Goal: Information Seeking & Learning: Stay updated

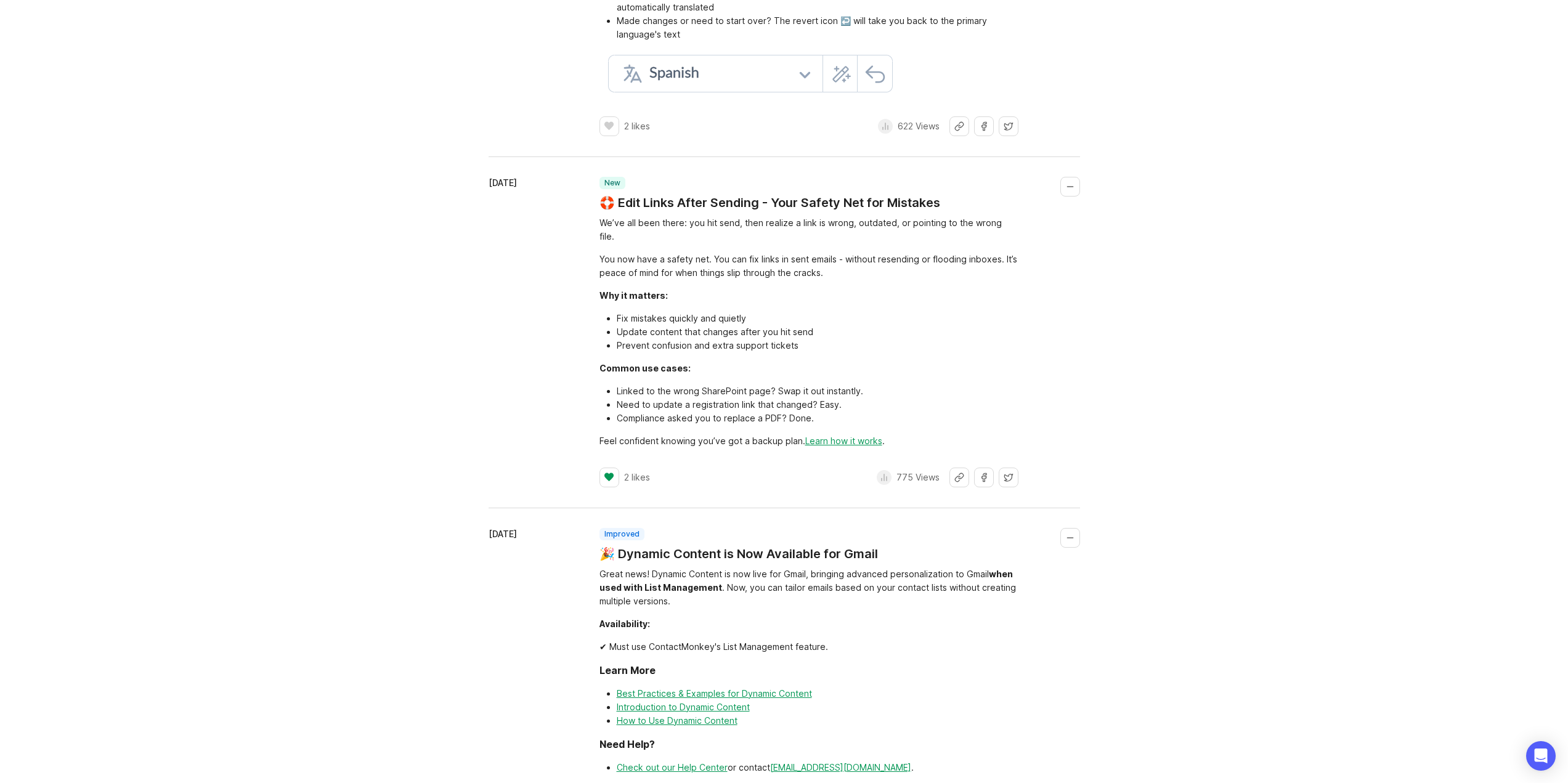
scroll to position [5699, 0]
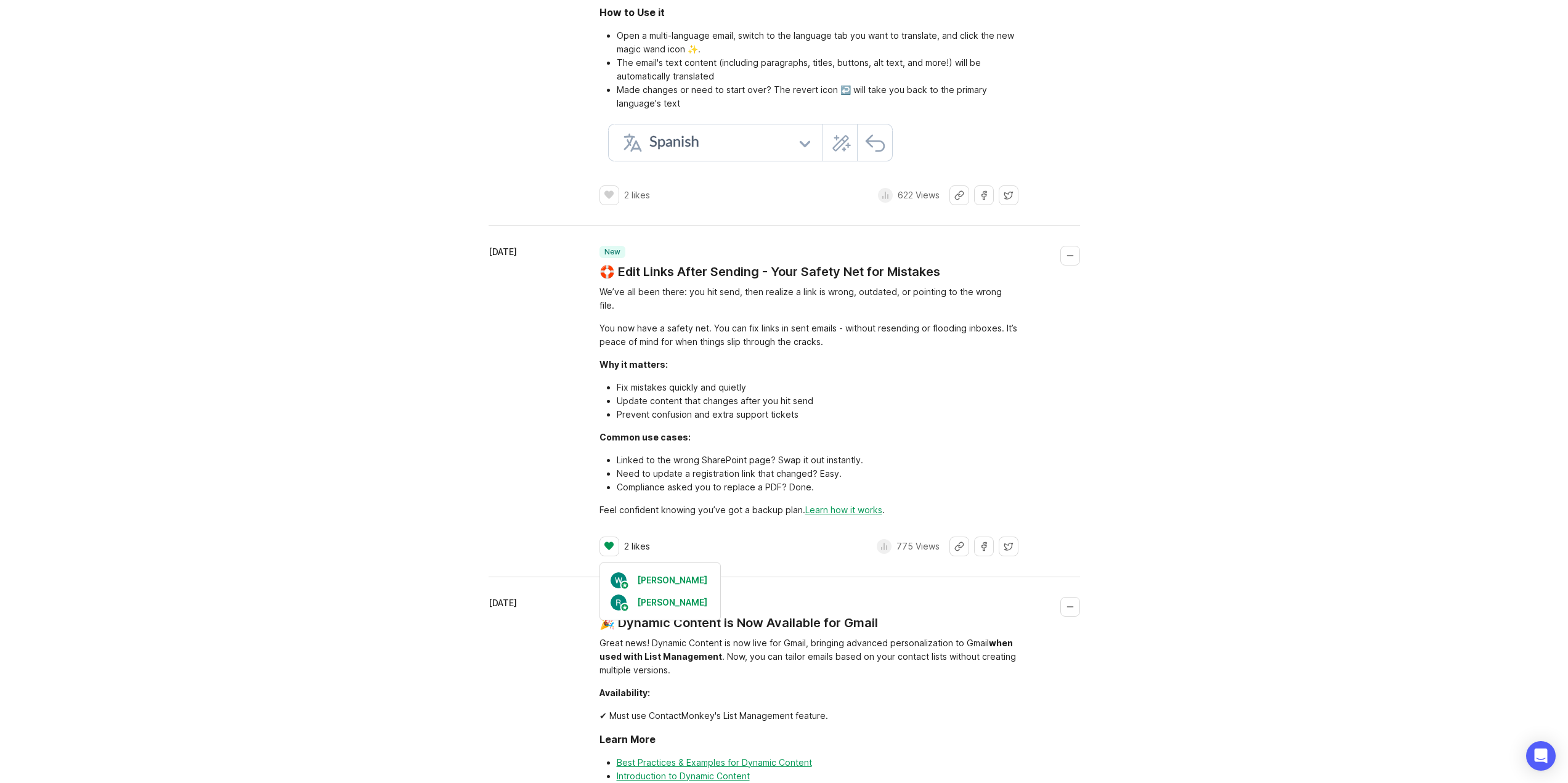
click at [630, 541] on p "2 likes" at bounding box center [637, 547] width 26 height 12
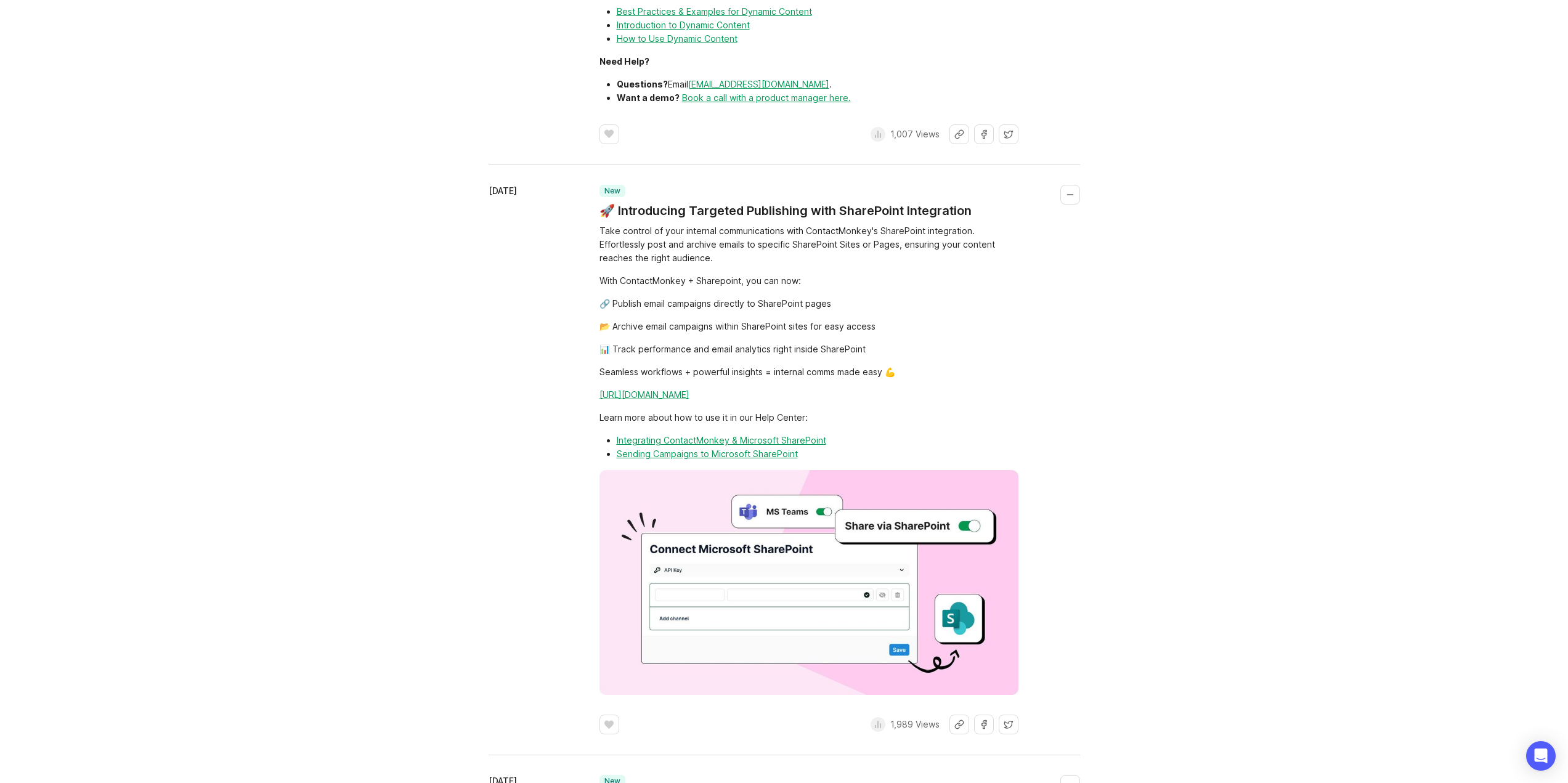
scroll to position [8695, 0]
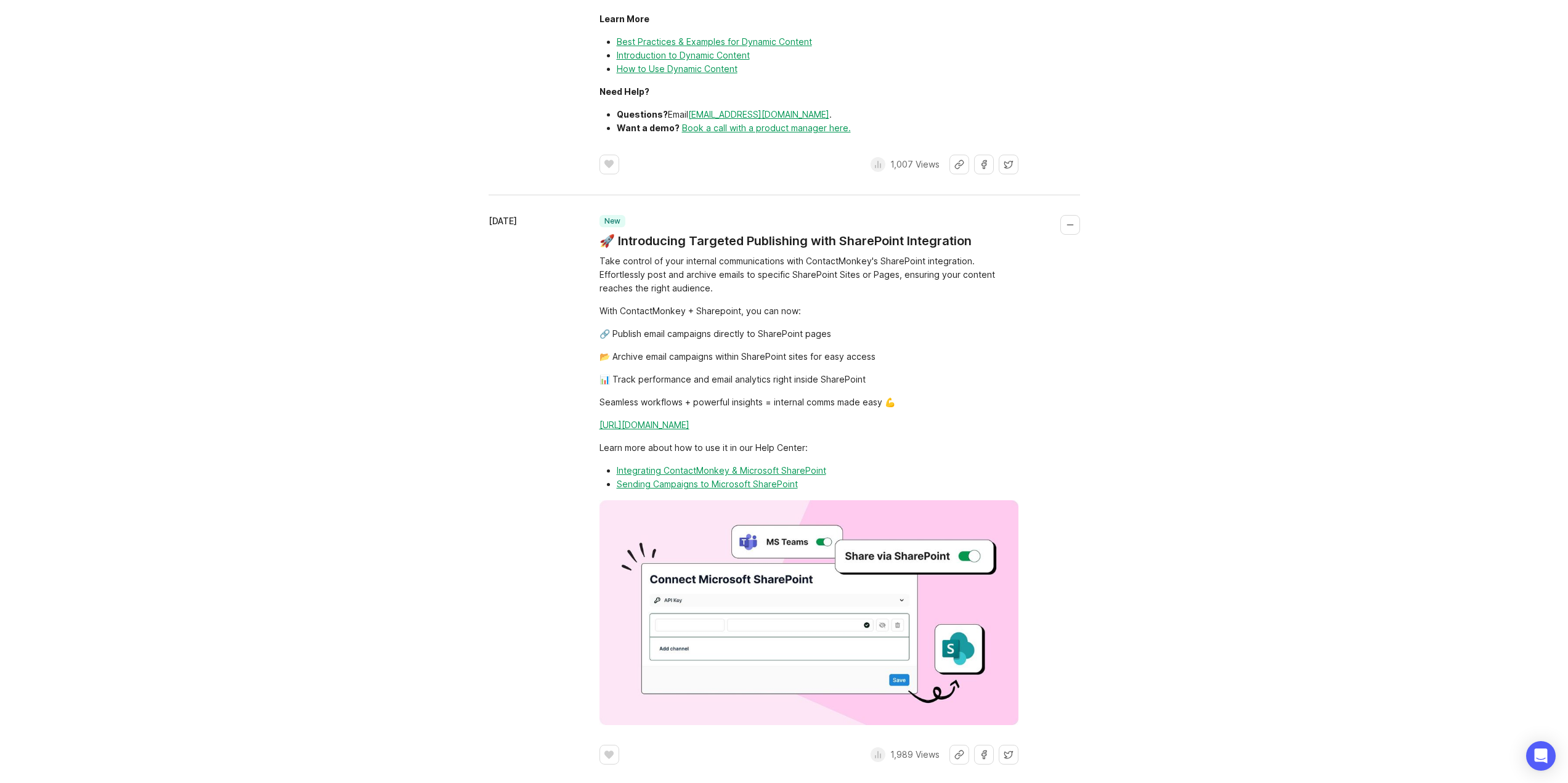
click at [869, 745] on footer "﻿ 1,989 Views" at bounding box center [809, 755] width 419 height 20
click at [874, 750] on icon at bounding box center [877, 755] width 10 height 10
click at [894, 748] on p "1,989 Views" at bounding box center [915, 754] width 50 height 12
click at [876, 750] on icon at bounding box center [877, 755] width 10 height 10
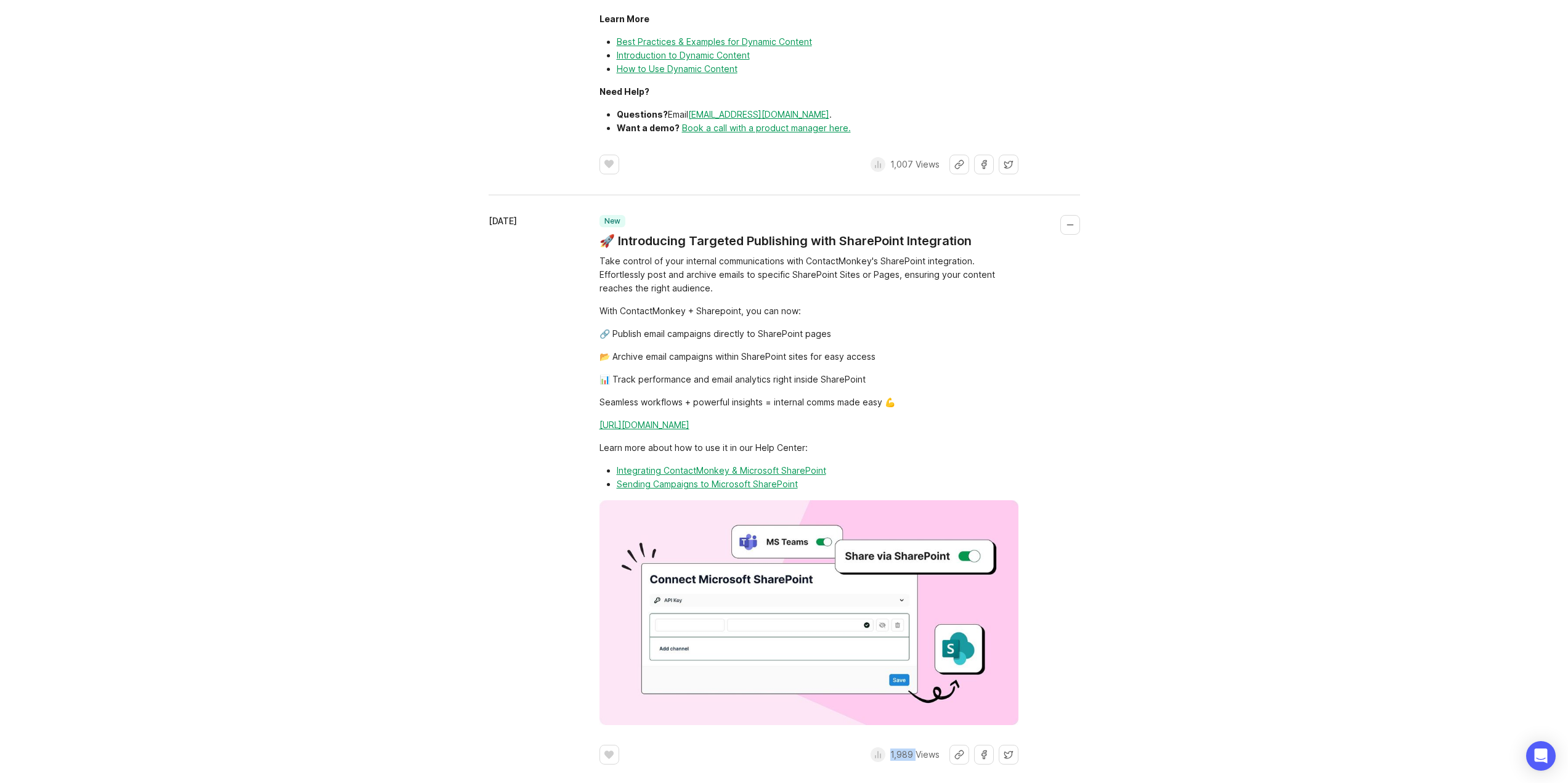
click at [876, 750] on icon at bounding box center [877, 755] width 10 height 10
click at [920, 155] on div "1,007 Views" at bounding box center [904, 165] width 69 height 20
click at [905, 158] on p "1,007 Views" at bounding box center [915, 164] width 50 height 12
click at [874, 160] on icon at bounding box center [877, 165] width 10 height 10
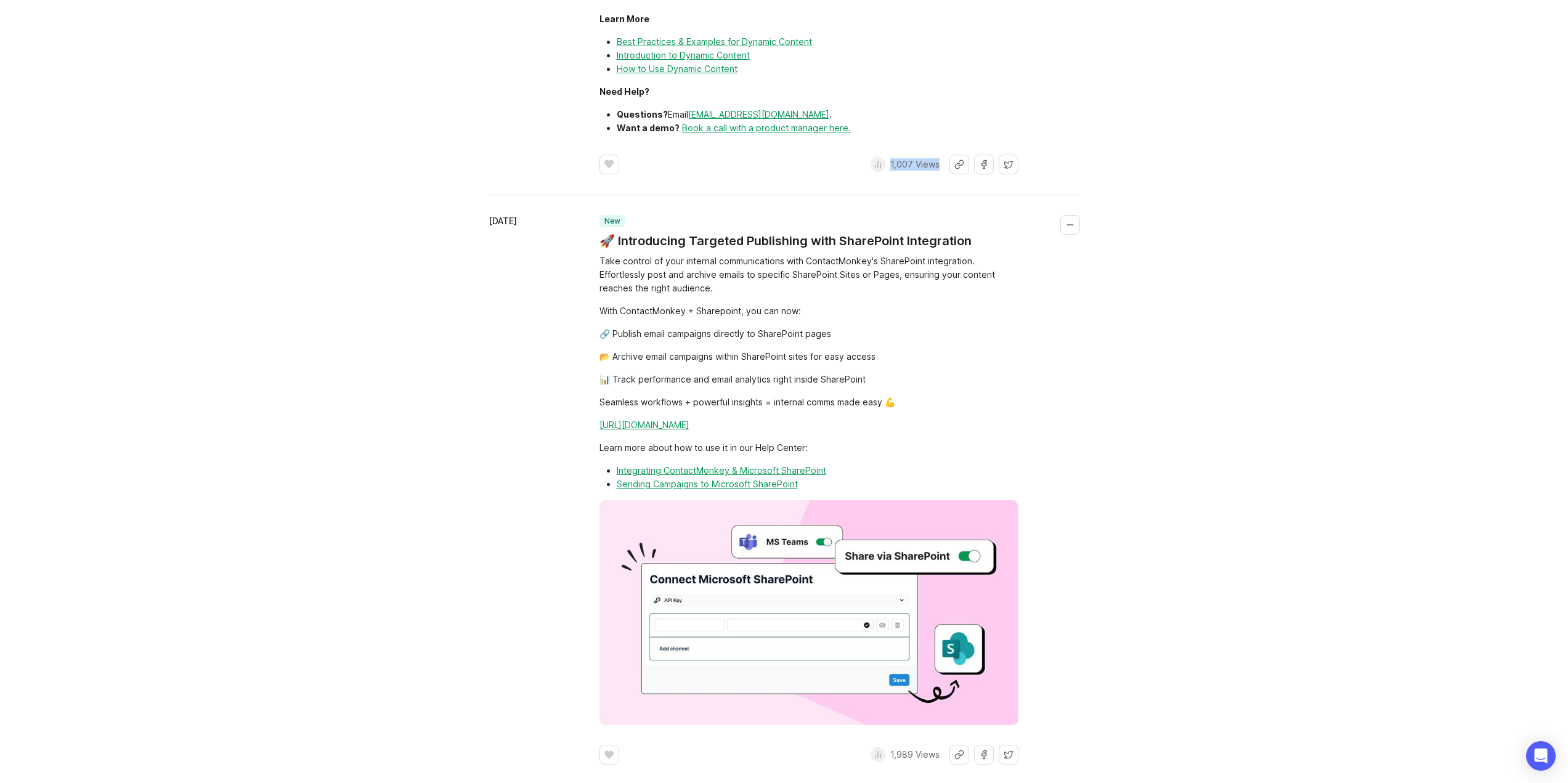
click at [875, 160] on icon at bounding box center [877, 165] width 10 height 10
click at [885, 155] on div "1,007 Views" at bounding box center [904, 165] width 69 height 20
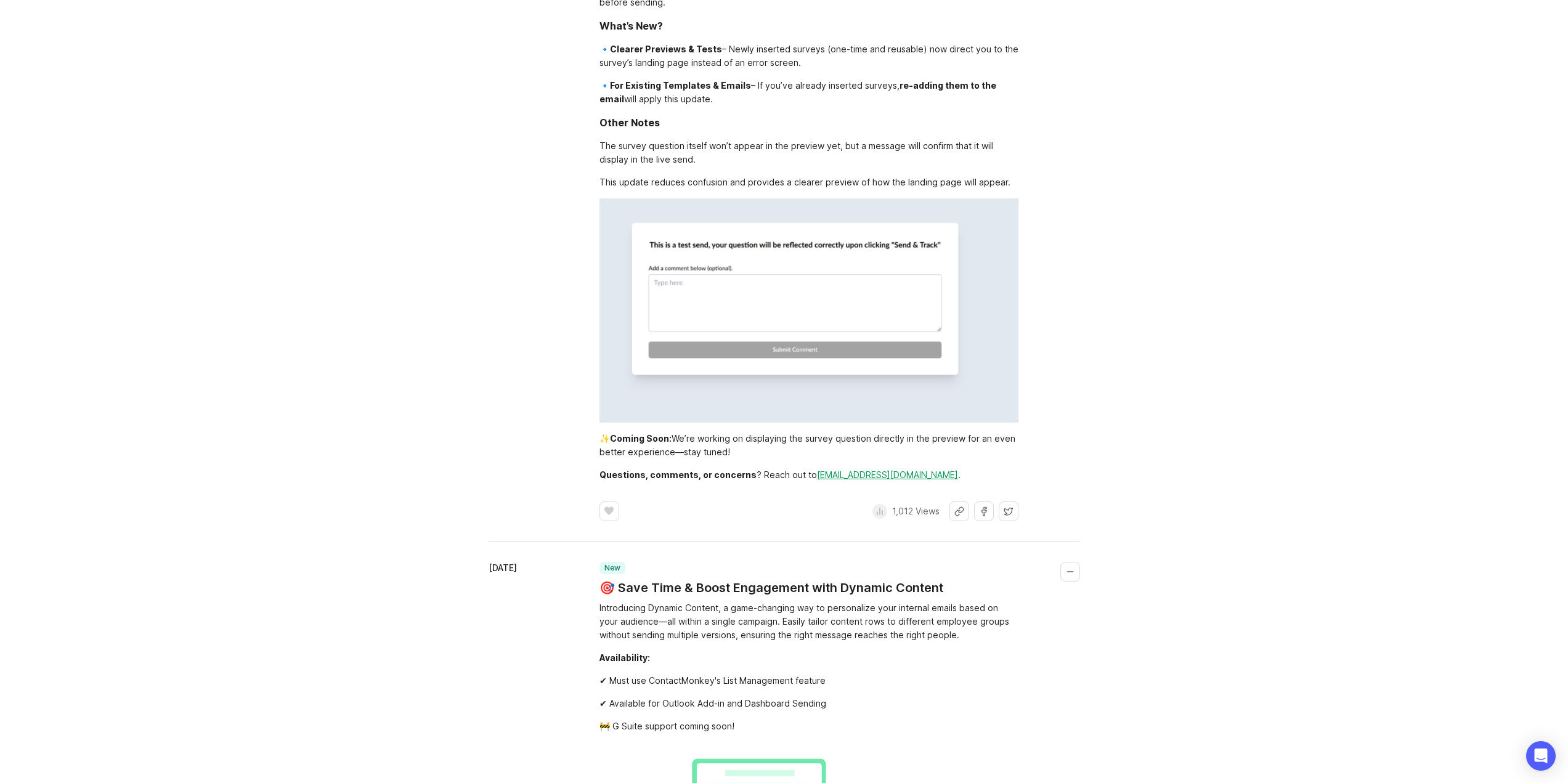
drag, startPoint x: 1250, startPoint y: 350, endPoint x: 1200, endPoint y: 46, distance: 308.1
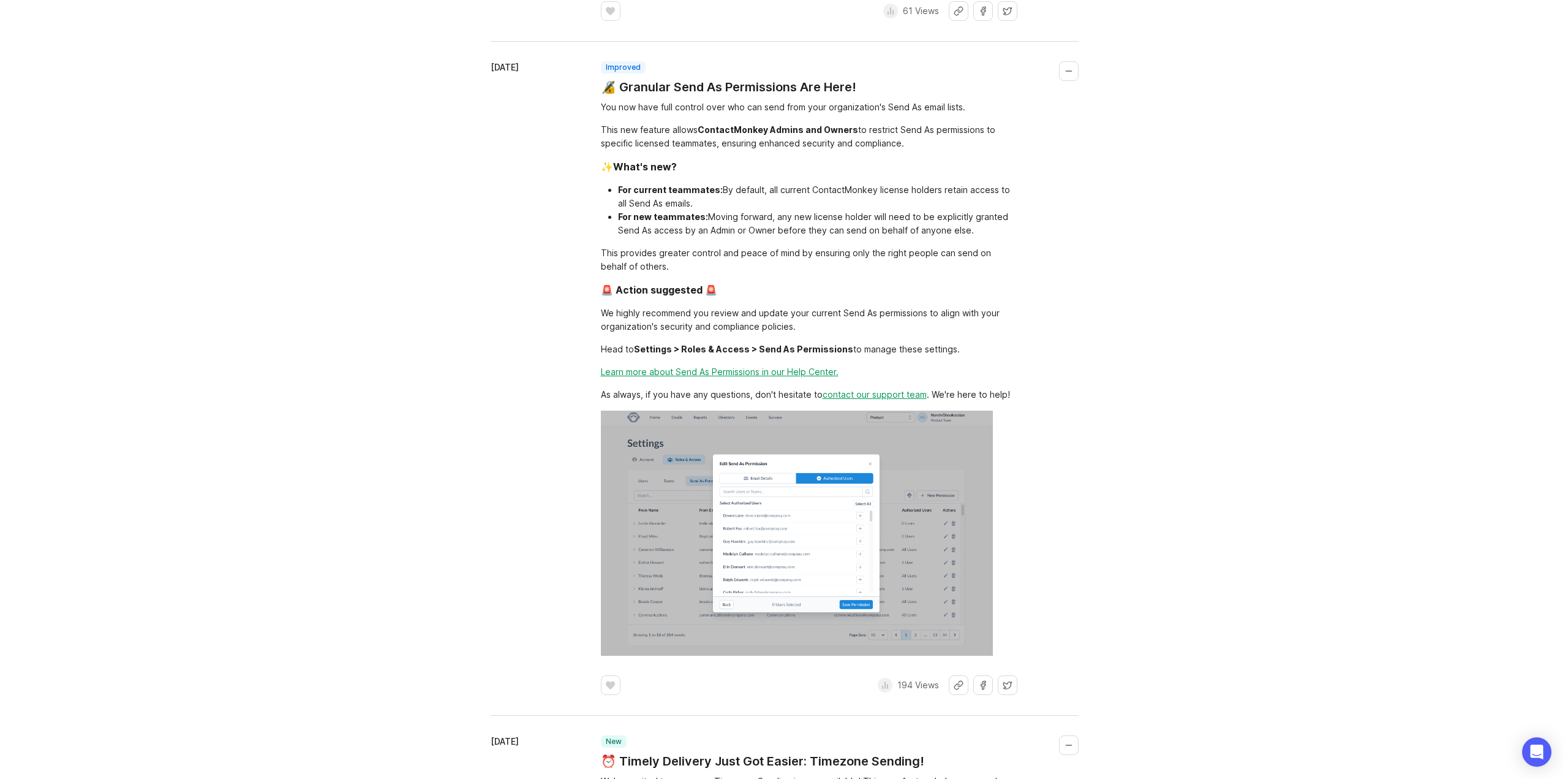
scroll to position [0, 0]
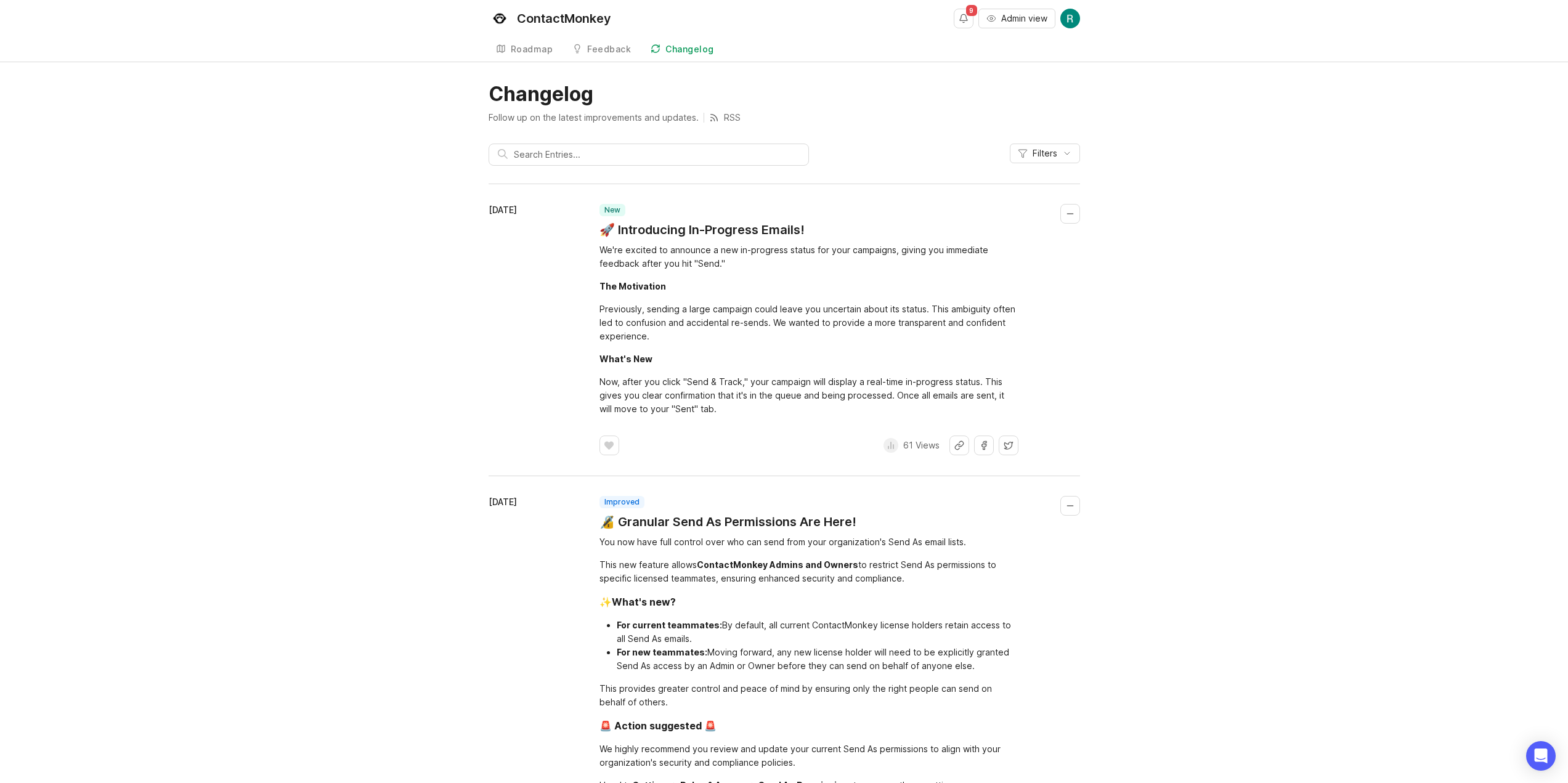
click at [887, 442] on icon at bounding box center [891, 445] width 10 height 10
drag, startPoint x: 887, startPoint y: 442, endPoint x: 930, endPoint y: 455, distance: 44.9
click at [887, 442] on icon at bounding box center [891, 445] width 10 height 10
click at [903, 449] on p "61 Views" at bounding box center [921, 445] width 37 height 12
click at [895, 439] on div "61 Views" at bounding box center [911, 445] width 56 height 20
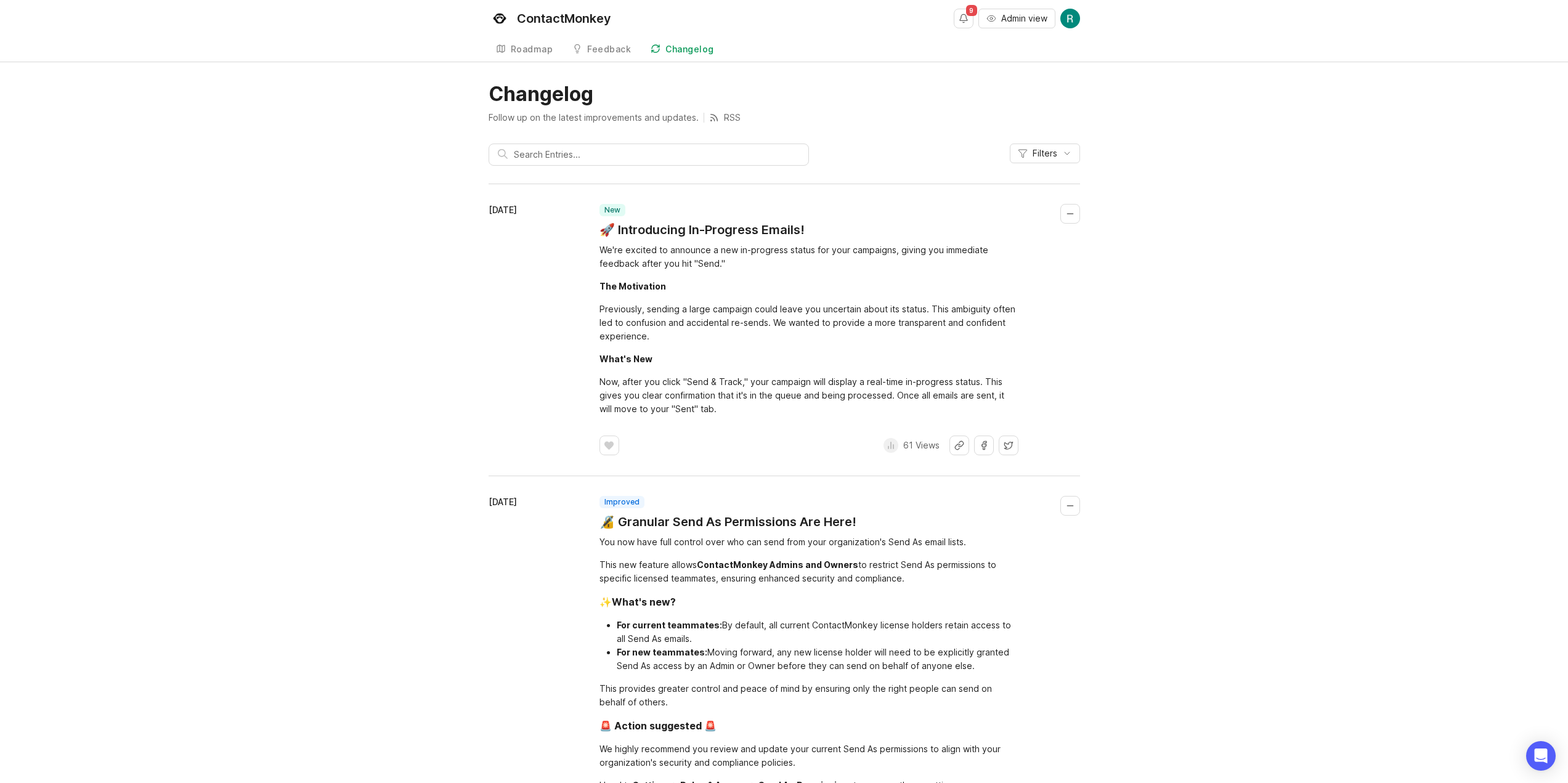
click at [890, 445] on line at bounding box center [890, 445] width 0 height 7
click at [1015, 15] on span "Admin view" at bounding box center [1023, 18] width 46 height 12
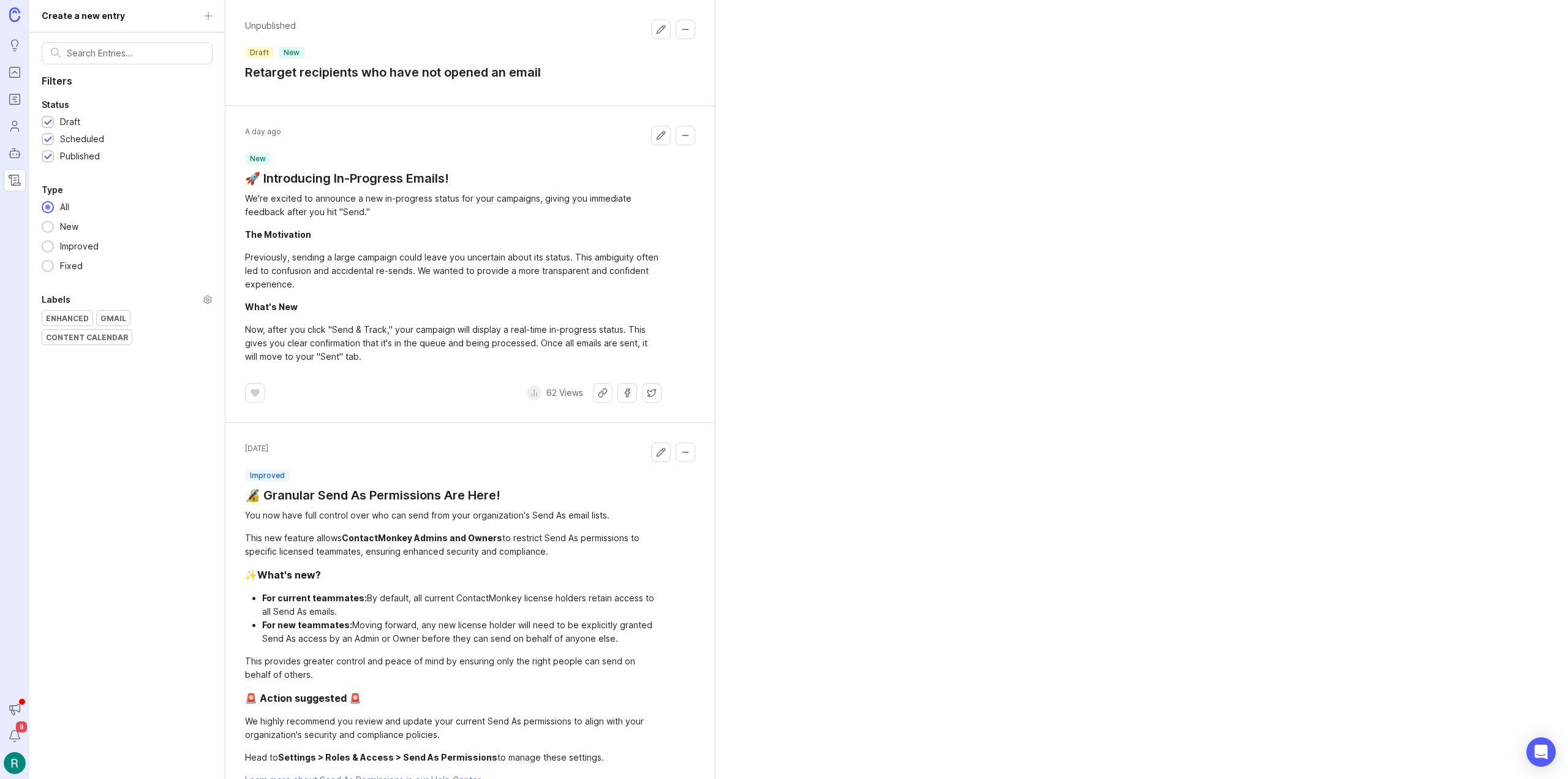
click at [539, 385] on div "62 Views" at bounding box center [554, 392] width 56 height 20
click at [539, 397] on div "62 Views" at bounding box center [554, 392] width 56 height 20
click at [561, 399] on div "62 Views" at bounding box center [554, 392] width 56 height 20
click at [574, 387] on div "62 Views" at bounding box center [554, 392] width 56 height 20
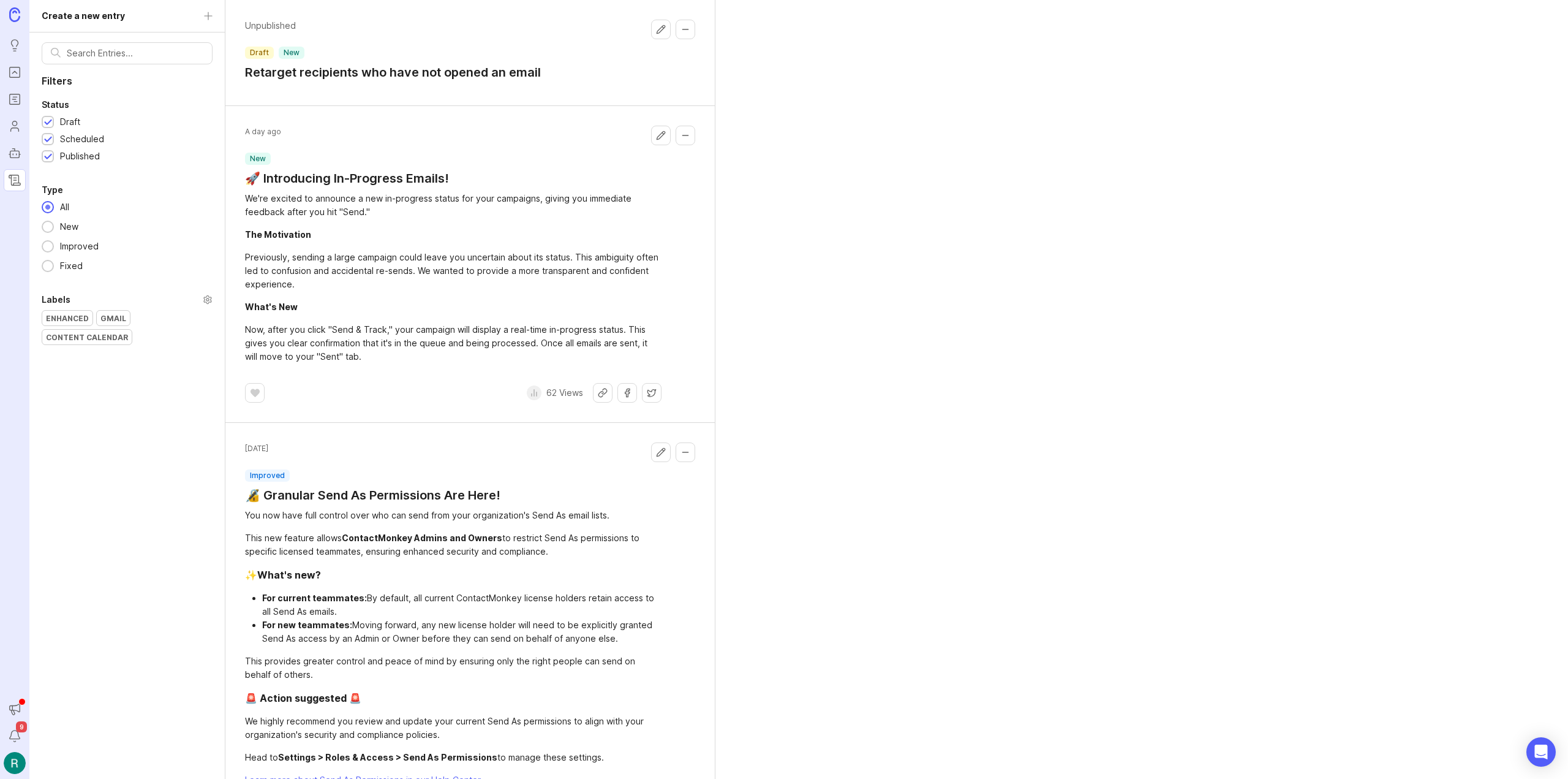
click at [557, 397] on p "62 Views" at bounding box center [564, 392] width 37 height 12
click at [546, 397] on p "62 Views" at bounding box center [564, 392] width 37 height 12
click at [688, 133] on button "Collapse changelog entry" at bounding box center [686, 135] width 20 height 20
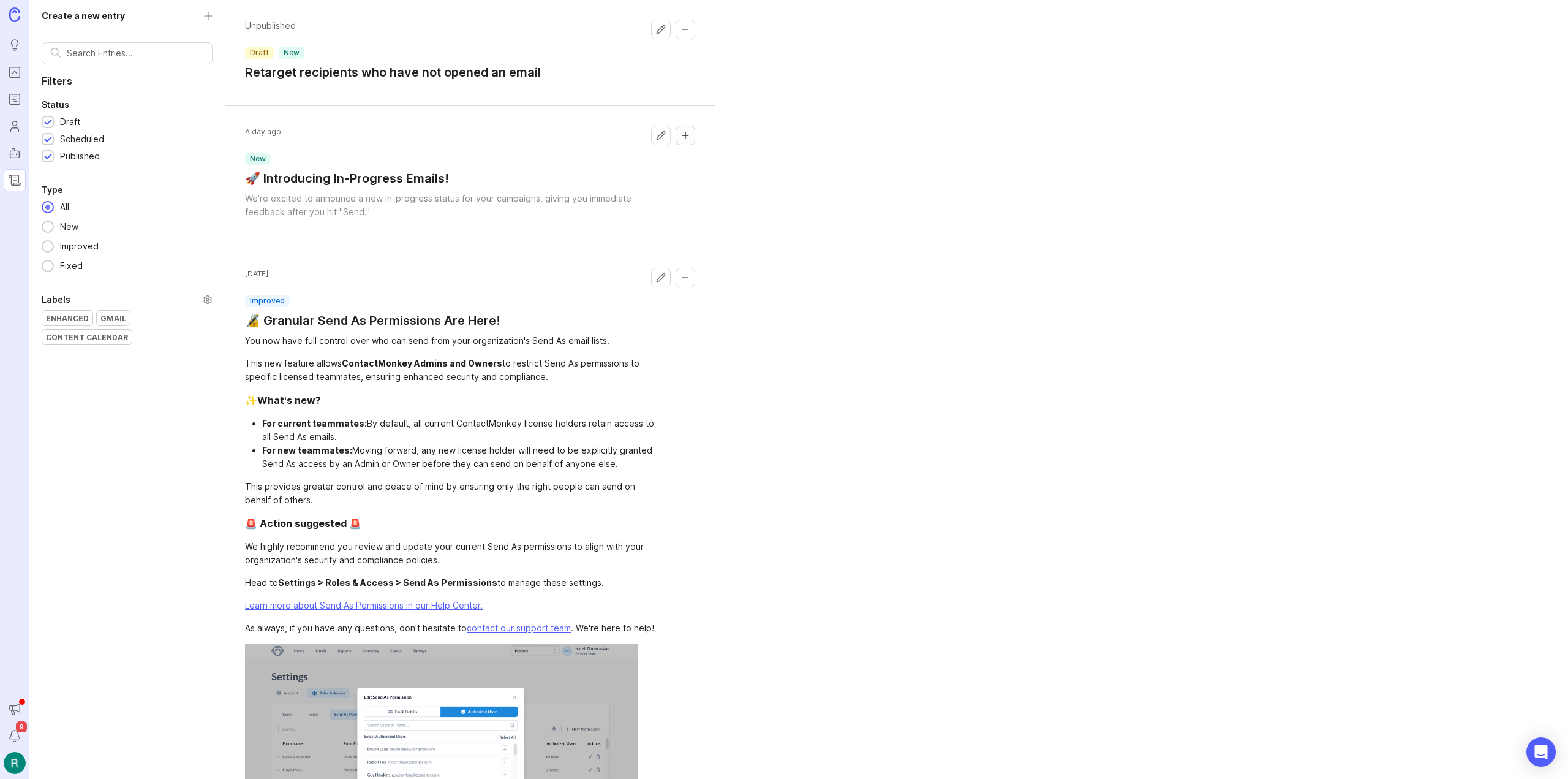
click at [688, 133] on button "Collapse changelog entry" at bounding box center [686, 135] width 20 height 20
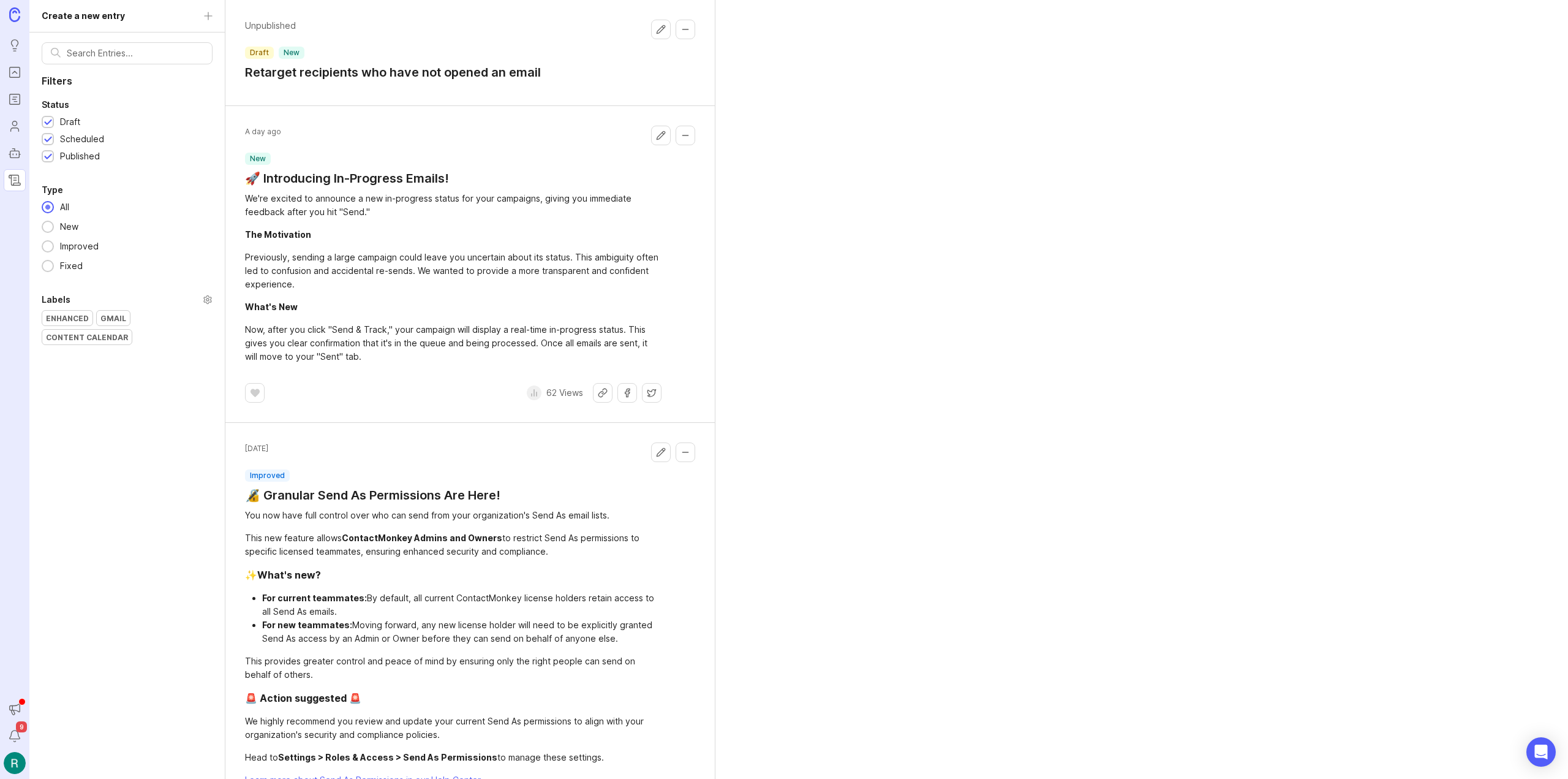
click at [550, 389] on p "62 Views" at bounding box center [564, 392] width 37 height 12
click at [537, 387] on div at bounding box center [534, 392] width 15 height 15
click at [535, 388] on div at bounding box center [534, 392] width 15 height 15
click at [535, 395] on line at bounding box center [535, 392] width 0 height 7
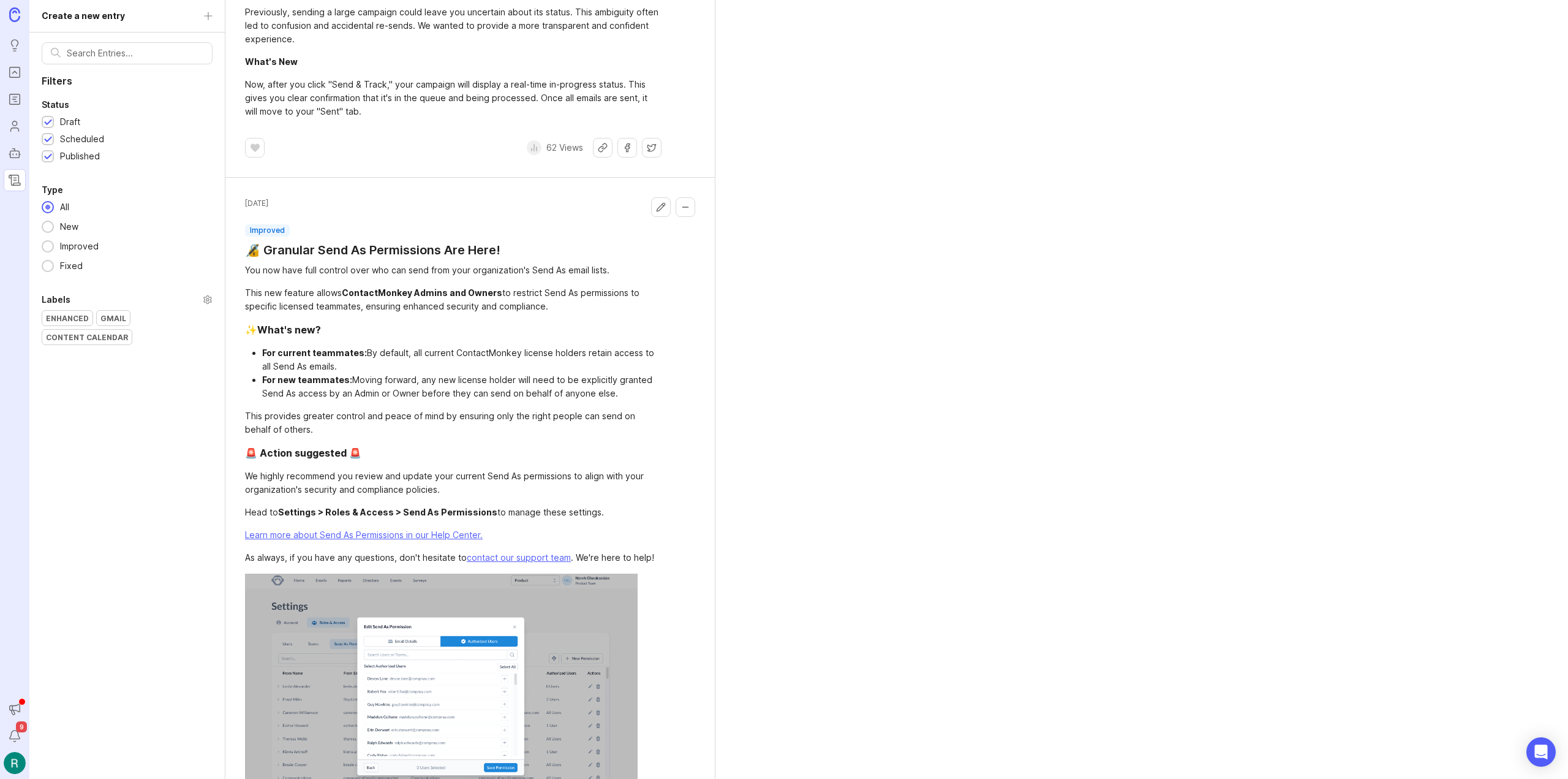
scroll to position [736, 0]
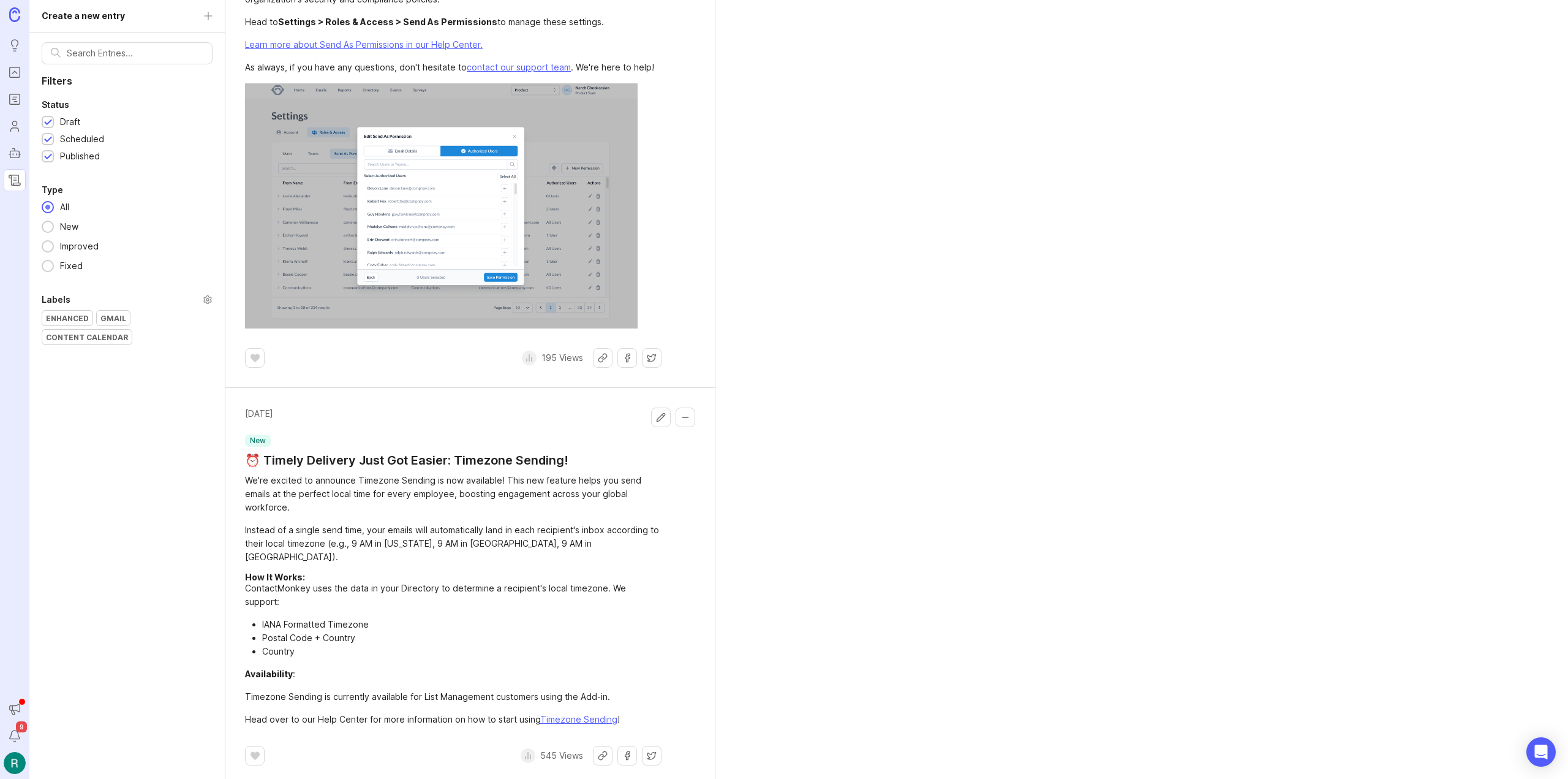
click at [550, 361] on p "195 Views" at bounding box center [562, 358] width 41 height 12
click at [649, 357] on button "Share on X" at bounding box center [652, 358] width 20 height 20
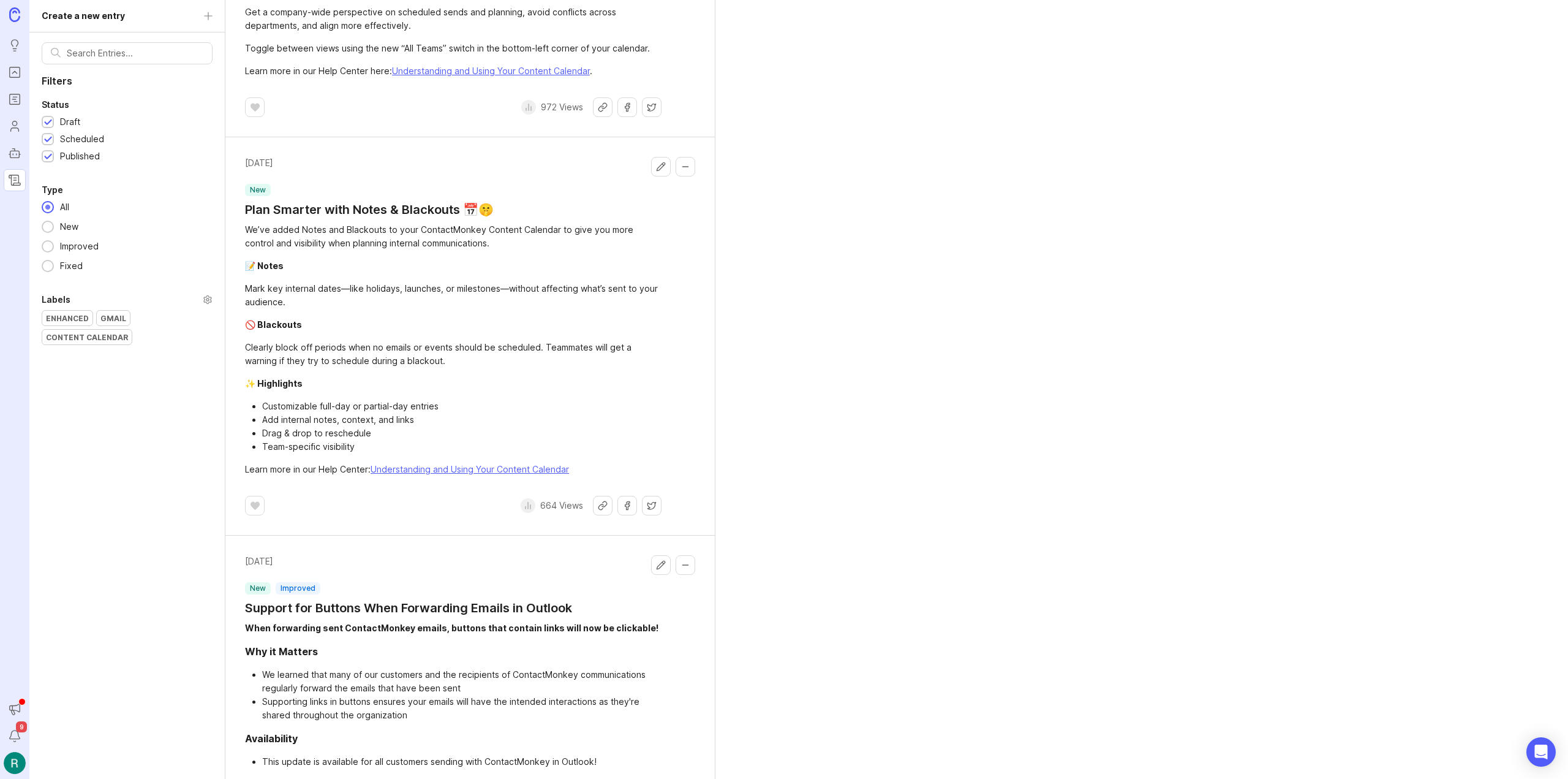
scroll to position [2329, 0]
click at [590, 494] on div "664 Views" at bounding box center [591, 504] width 141 height 20
click at [596, 494] on button "Share link" at bounding box center [603, 504] width 20 height 20
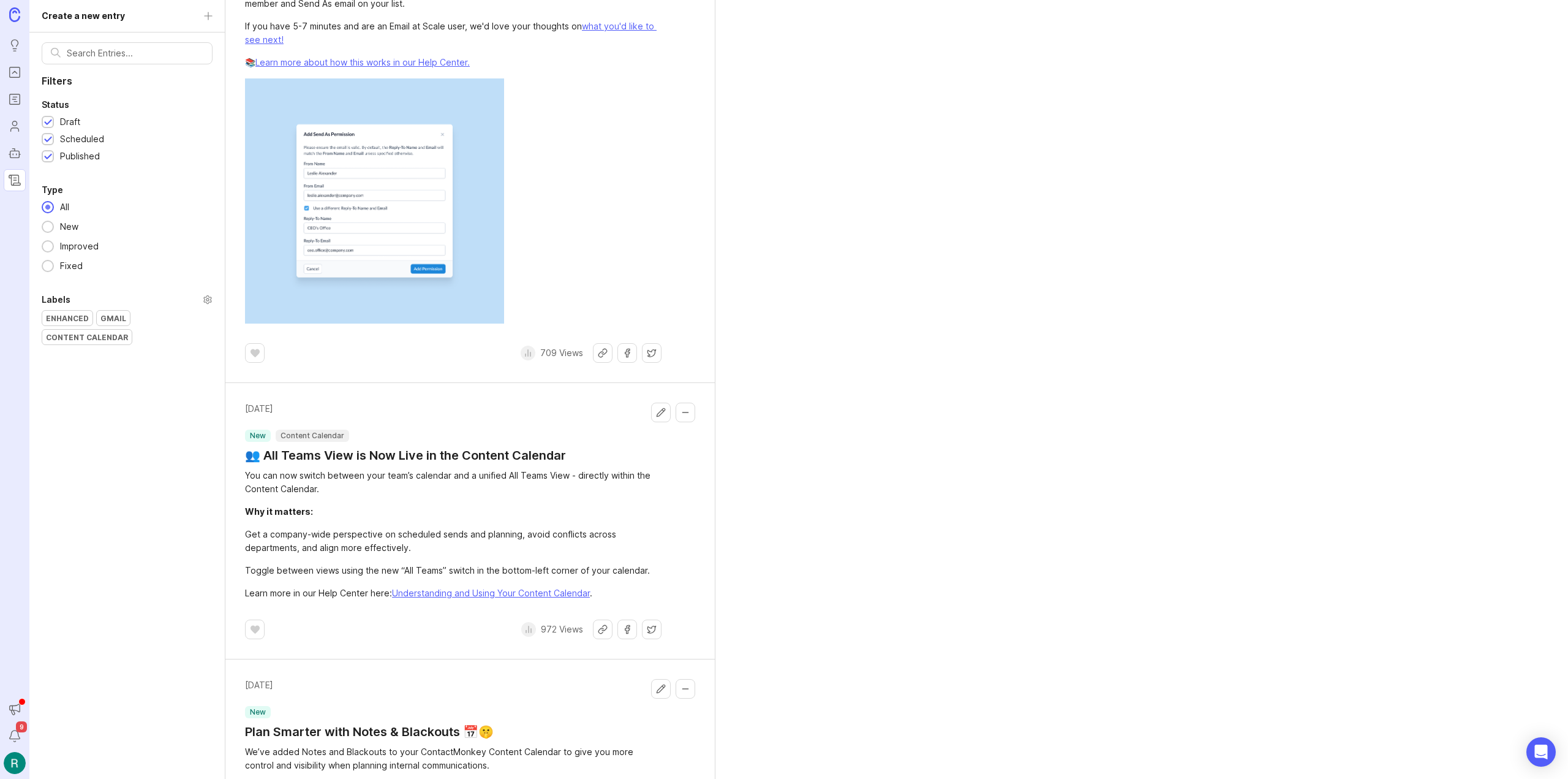
scroll to position [1594, 0]
